Goal: Task Accomplishment & Management: Use online tool/utility

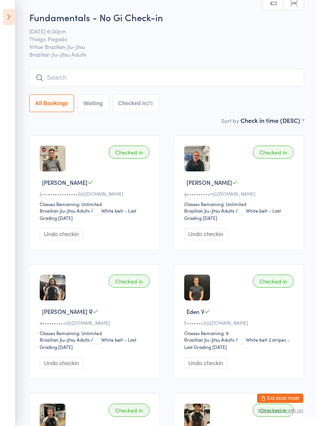
click at [5, 21] on icon at bounding box center [9, 17] width 12 height 16
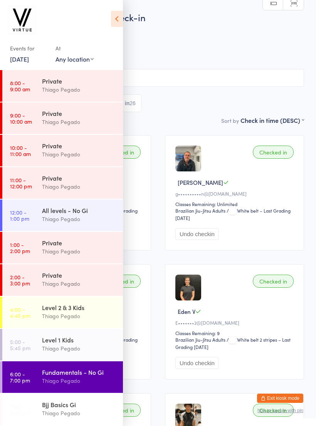
scroll to position [97, 0]
click at [98, 409] on div "Bjj Basics Gi" at bounding box center [79, 404] width 74 height 8
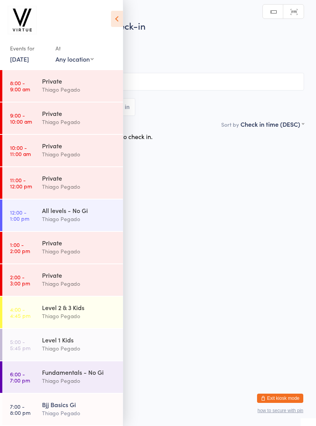
click at [129, 20] on h2 "Fundamentals - No Gi Check-in" at bounding box center [158, 25] width 292 height 13
click at [114, 20] on icon at bounding box center [117, 19] width 12 height 16
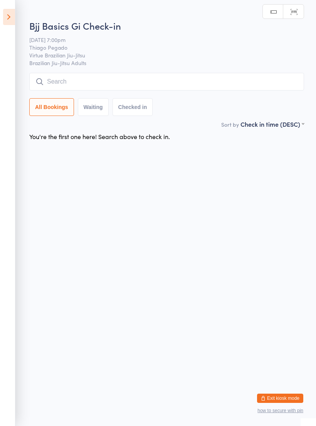
click at [162, 81] on input "search" at bounding box center [166, 82] width 275 height 18
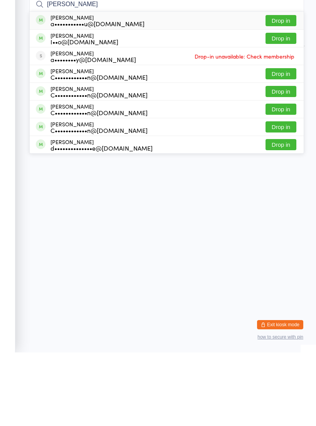
type input "[PERSON_NAME]"
click at [124, 94] on div "a•••••••••••u@[DOMAIN_NAME]" at bounding box center [97, 97] width 94 height 6
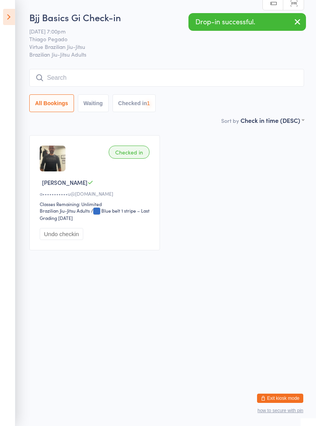
click at [159, 74] on input "search" at bounding box center [166, 78] width 275 height 18
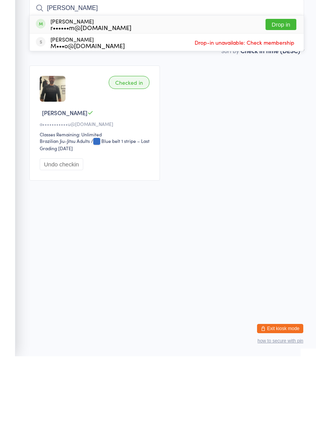
type input "[PERSON_NAME]"
click at [131, 85] on div "[PERSON_NAME] r••••••m@[DOMAIN_NAME] Drop in" at bounding box center [167, 94] width 274 height 18
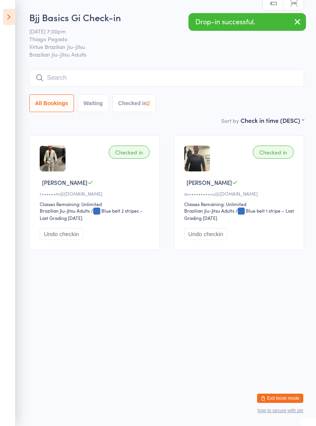
click at [200, 77] on input "search" at bounding box center [166, 78] width 275 height 18
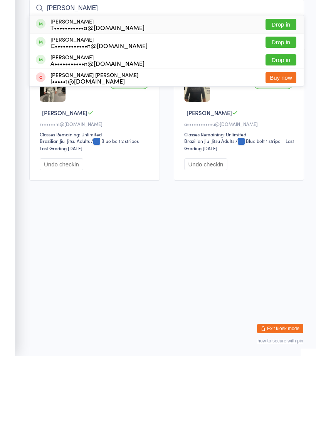
type input "[PERSON_NAME]"
click at [103, 94] on div "T•••••••••••a@[DOMAIN_NAME]" at bounding box center [97, 97] width 94 height 6
